Goal: Task Accomplishment & Management: Manage account settings

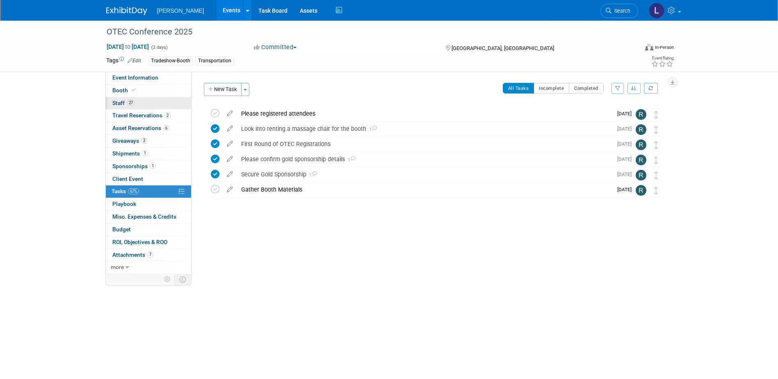
click at [128, 107] on link "27 Staff 27" at bounding box center [148, 103] width 85 height 12
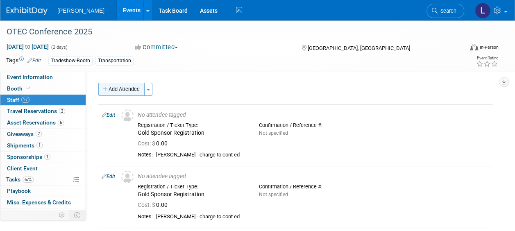
click at [110, 91] on button "Add Attendee" at bounding box center [121, 89] width 46 height 13
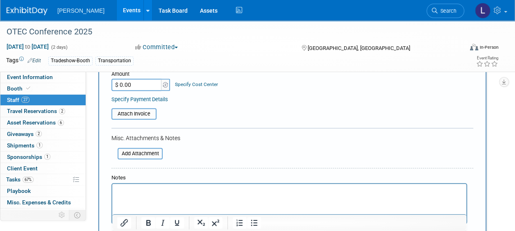
scroll to position [164, 0]
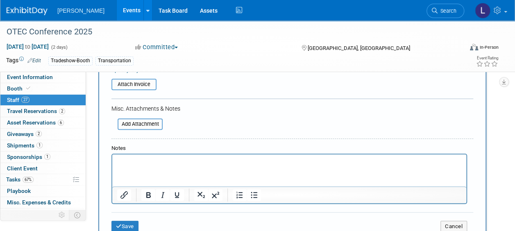
click at [166, 161] on p "Rich Text Area. Press ALT-0 for help." at bounding box center [289, 162] width 345 height 8
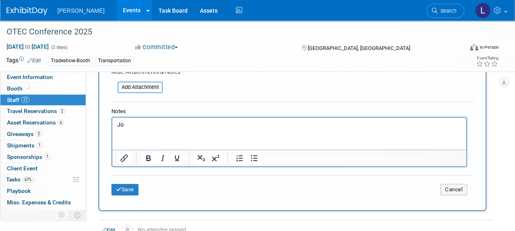
scroll to position [246, 0]
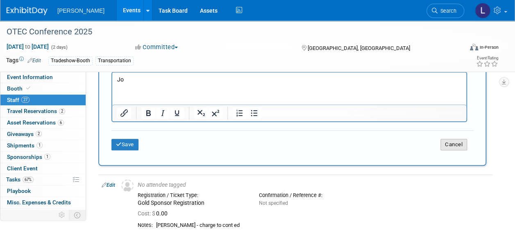
click at [458, 143] on button "Cancel" at bounding box center [454, 144] width 27 height 11
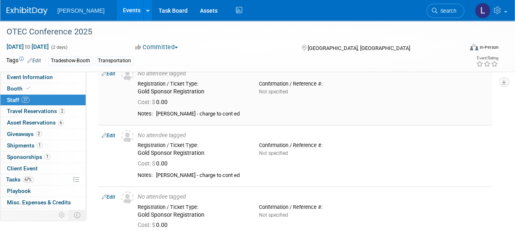
scroll to position [369, 0]
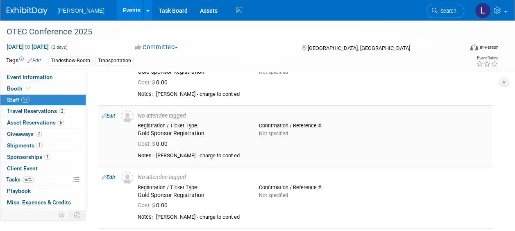
drag, startPoint x: 139, startPoint y: 132, endPoint x: 206, endPoint y: 133, distance: 66.4
click at [206, 133] on div "Gold Sponsor Registration" at bounding box center [192, 133] width 109 height 7
copy div "Gold Sponsor Registration"
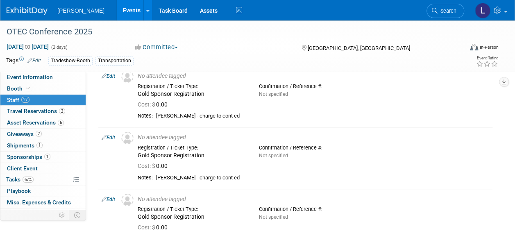
scroll to position [0, 0]
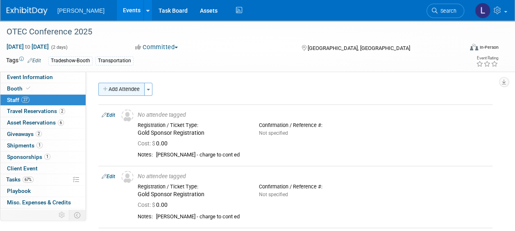
click at [127, 89] on button "Add Attendee" at bounding box center [121, 89] width 46 height 13
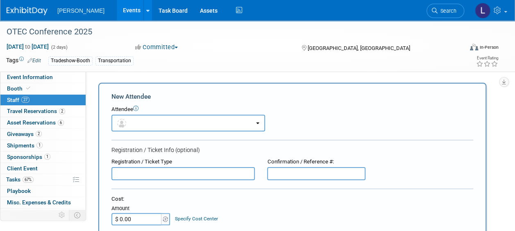
click at [154, 171] on input "text" at bounding box center [182, 173] width 143 height 13
paste input "Gold Sponsor Registration"
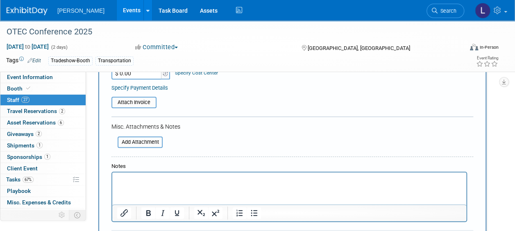
scroll to position [164, 0]
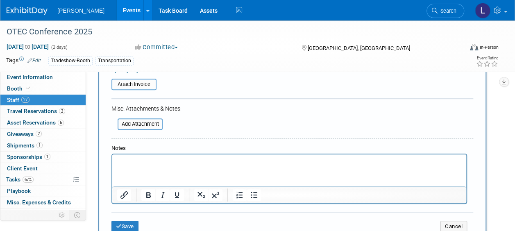
type input "Gold Sponsor Registration"
click at [272, 165] on p "Rich Text Area. Press ALT-0 for help." at bounding box center [289, 162] width 345 height 8
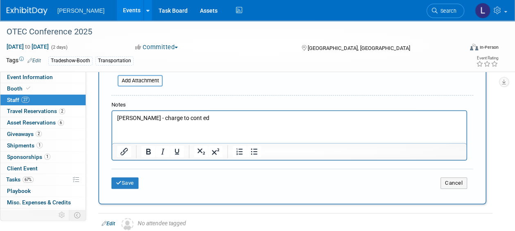
scroll to position [246, 0]
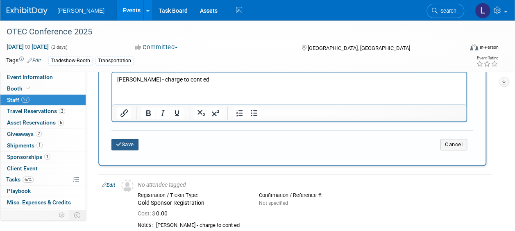
click at [124, 144] on button "Save" at bounding box center [124, 144] width 27 height 11
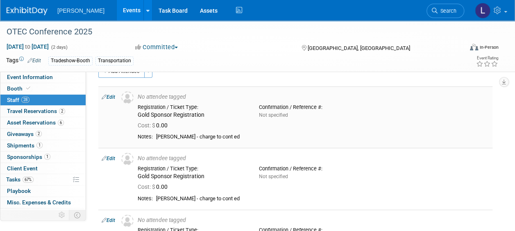
scroll to position [0, 0]
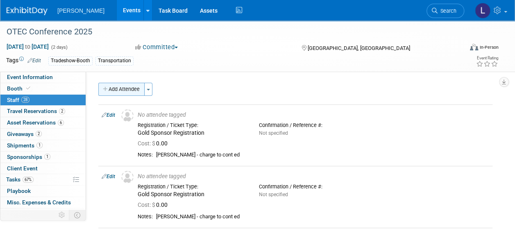
click at [108, 89] on icon "button" at bounding box center [106, 89] width 6 height 5
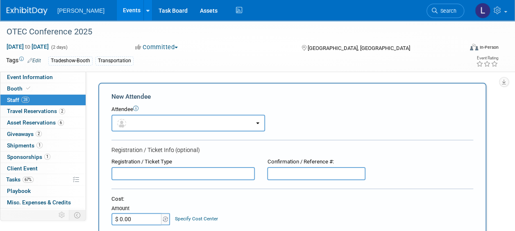
click at [138, 170] on input "text" at bounding box center [182, 173] width 143 height 13
paste input "Gold Sponsor Registration"
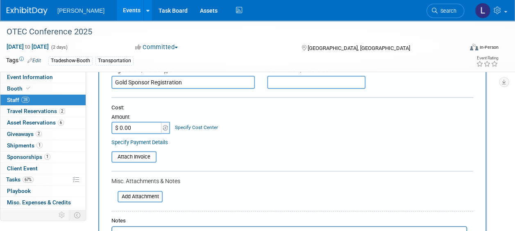
scroll to position [205, 0]
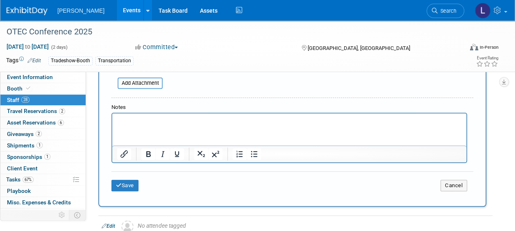
type input "Gold Sponsor Registration"
click at [143, 125] on html at bounding box center [289, 119] width 354 height 11
click at [133, 185] on button "Save" at bounding box center [124, 185] width 27 height 11
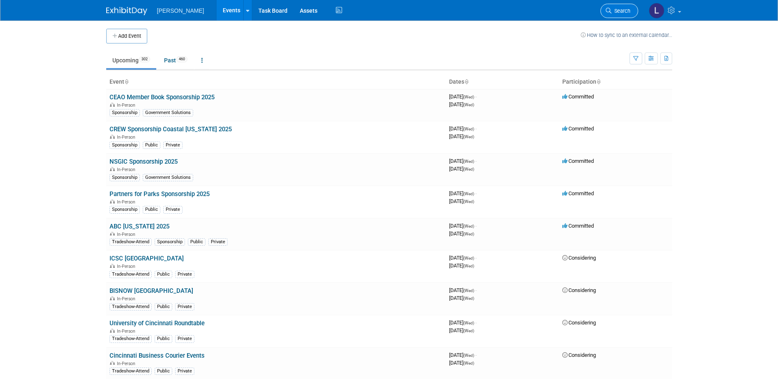
click at [617, 13] on span "Search" at bounding box center [620, 11] width 19 height 6
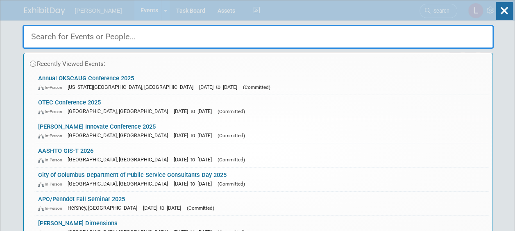
click at [289, 35] on input "text" at bounding box center [258, 37] width 471 height 24
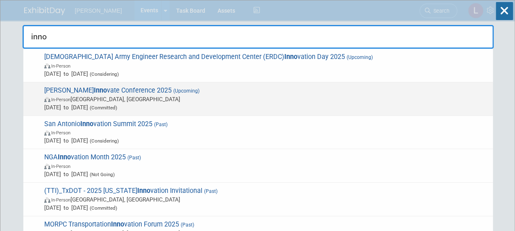
type input "inno"
click at [143, 98] on span "In-Person Salt Lake City, UT" at bounding box center [266, 99] width 445 height 8
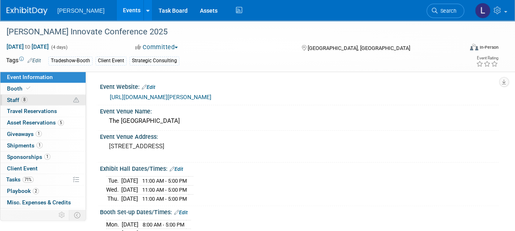
click at [20, 102] on span "Staff 8" at bounding box center [17, 100] width 20 height 7
